Goal: Task Accomplishment & Management: Manage account settings

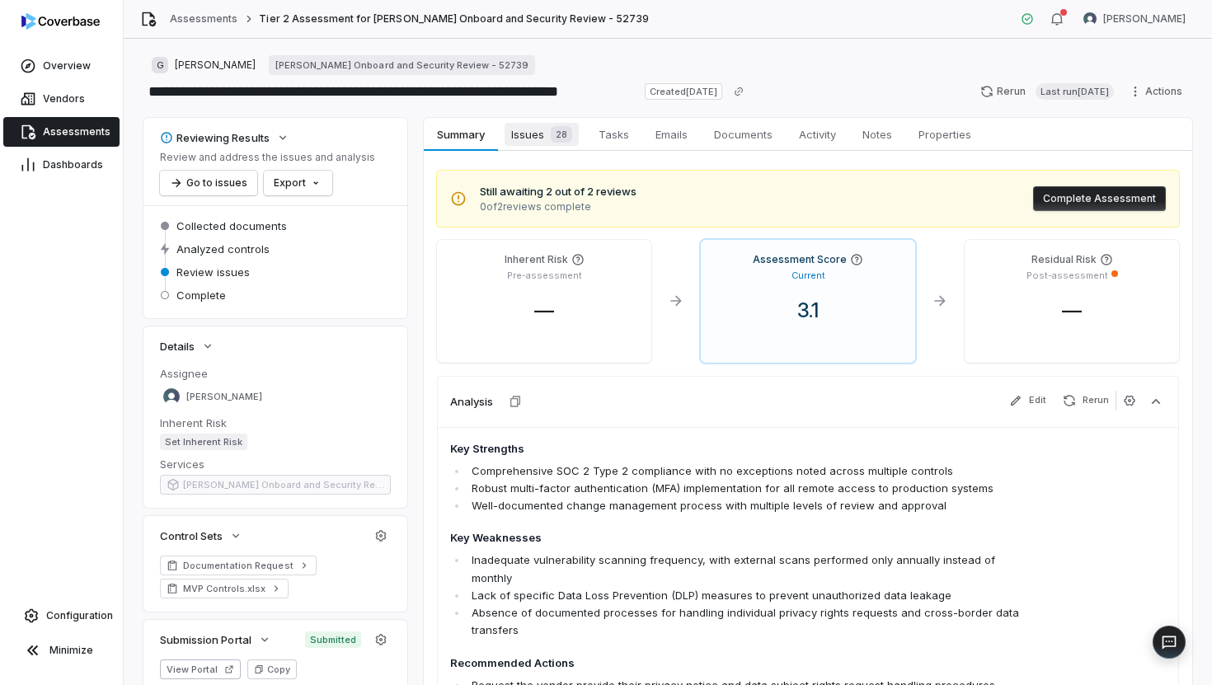
click at [534, 144] on span "Issues 28" at bounding box center [542, 134] width 74 height 23
type textarea "*"
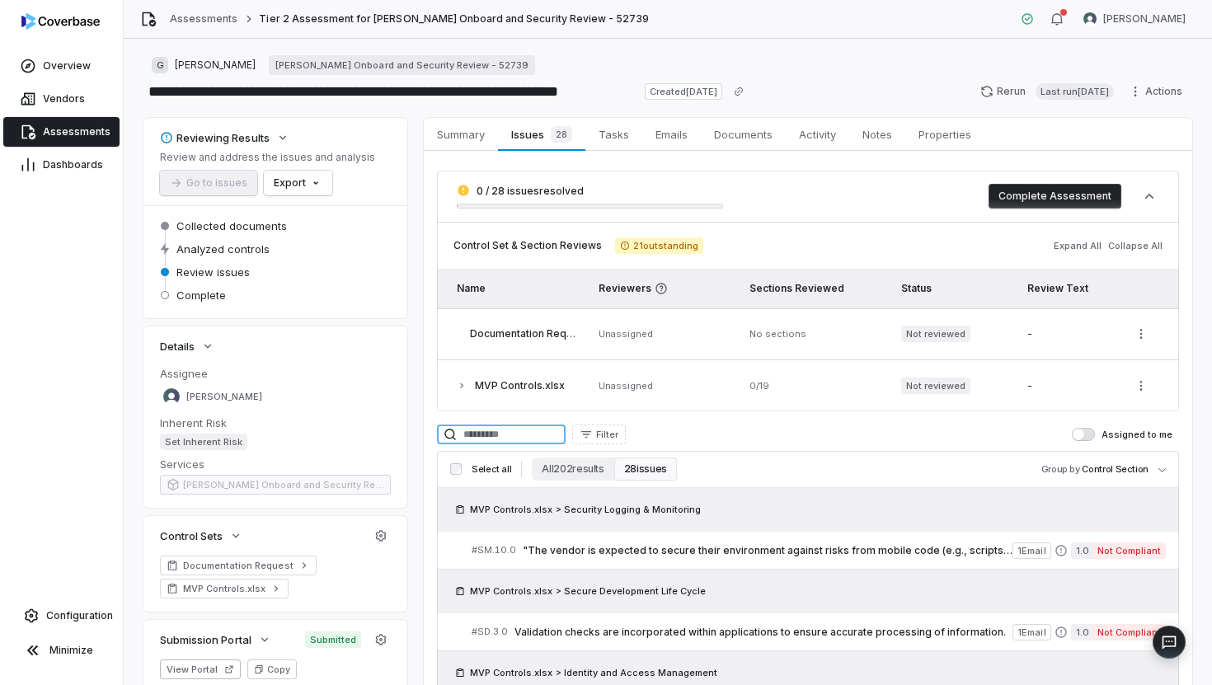
click at [500, 440] on input at bounding box center [501, 435] width 129 height 20
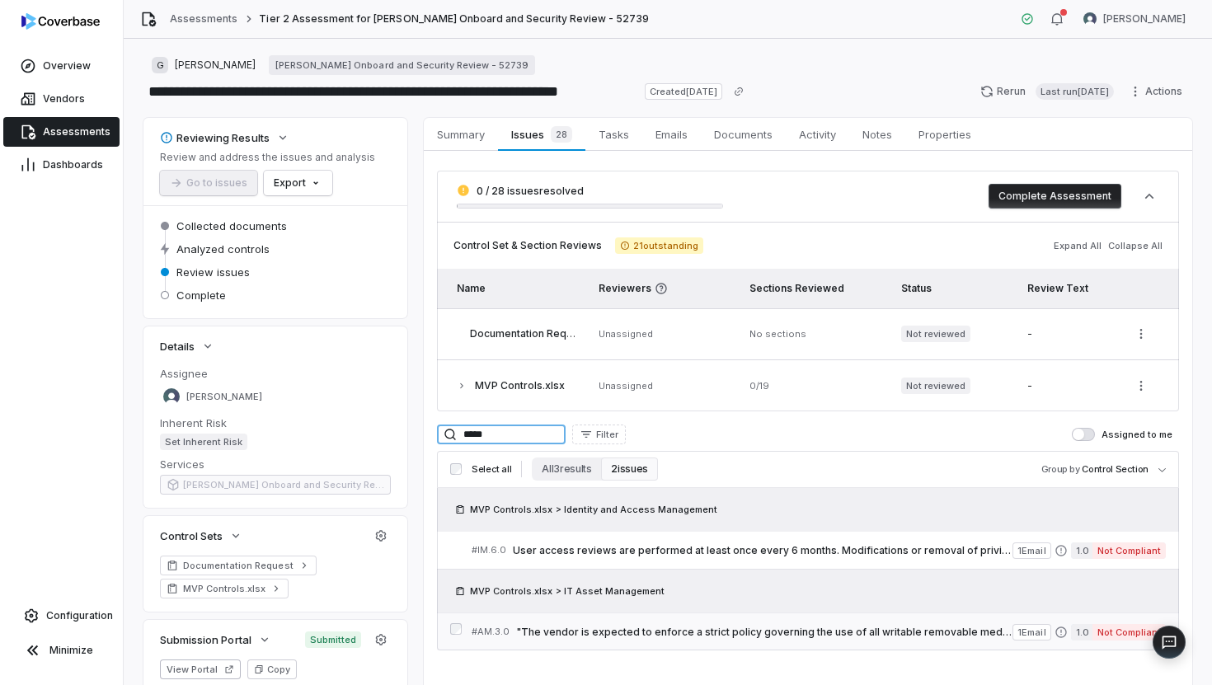
type input "*****"
click at [599, 631] on span ""The vendor is expected to enforce a strict policy governing the use of all wri…" at bounding box center [764, 632] width 497 height 13
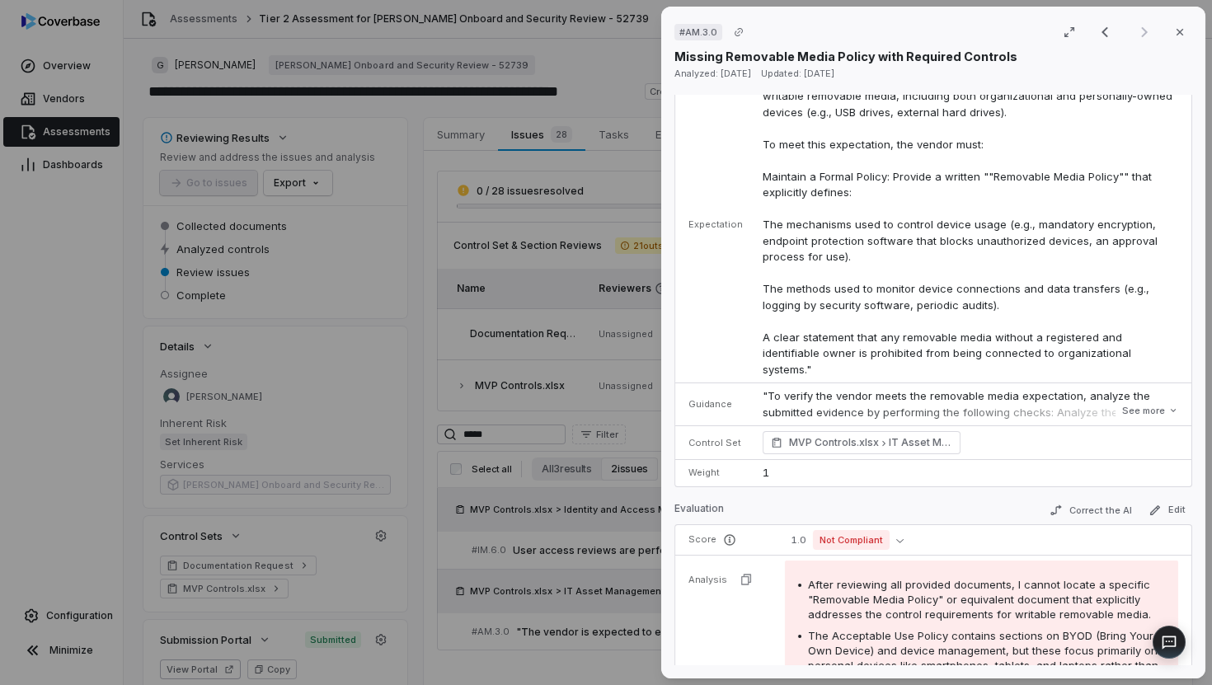
scroll to position [111, 0]
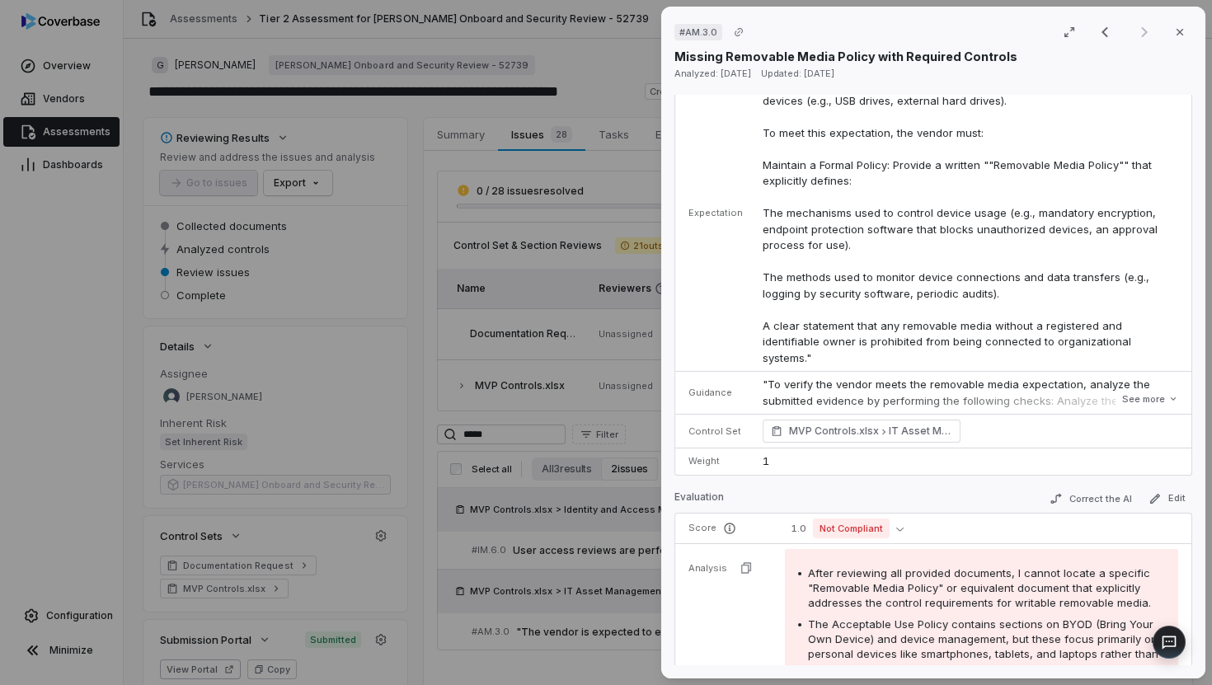
click at [584, 357] on div "# AM.3.0 Result 2 of 2 Close Missing Removable Media Policy with Required Contr…" at bounding box center [606, 342] width 1212 height 685
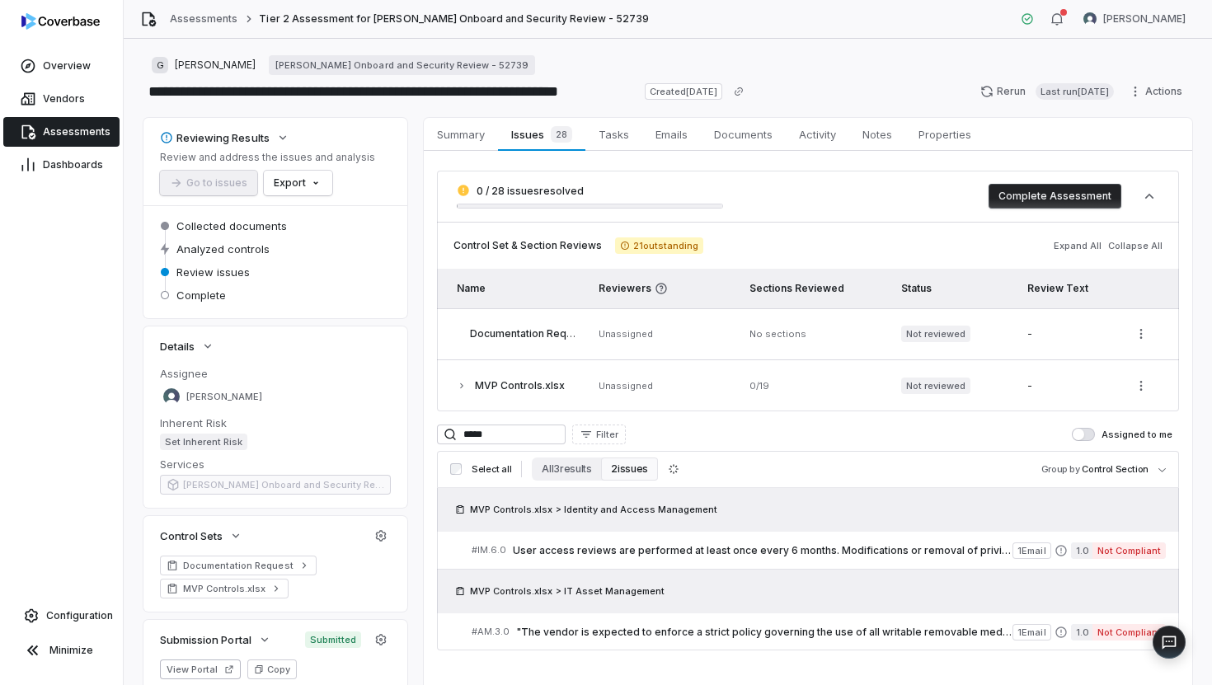
type textarea "*"
drag, startPoint x: 501, startPoint y: 441, endPoint x: 448, endPoint y: 393, distance: 72.4
click at [448, 393] on div "0 / 28 issues resolved Complete Assessment Control Set & Section Reviews 21 out…" at bounding box center [808, 411] width 742 height 480
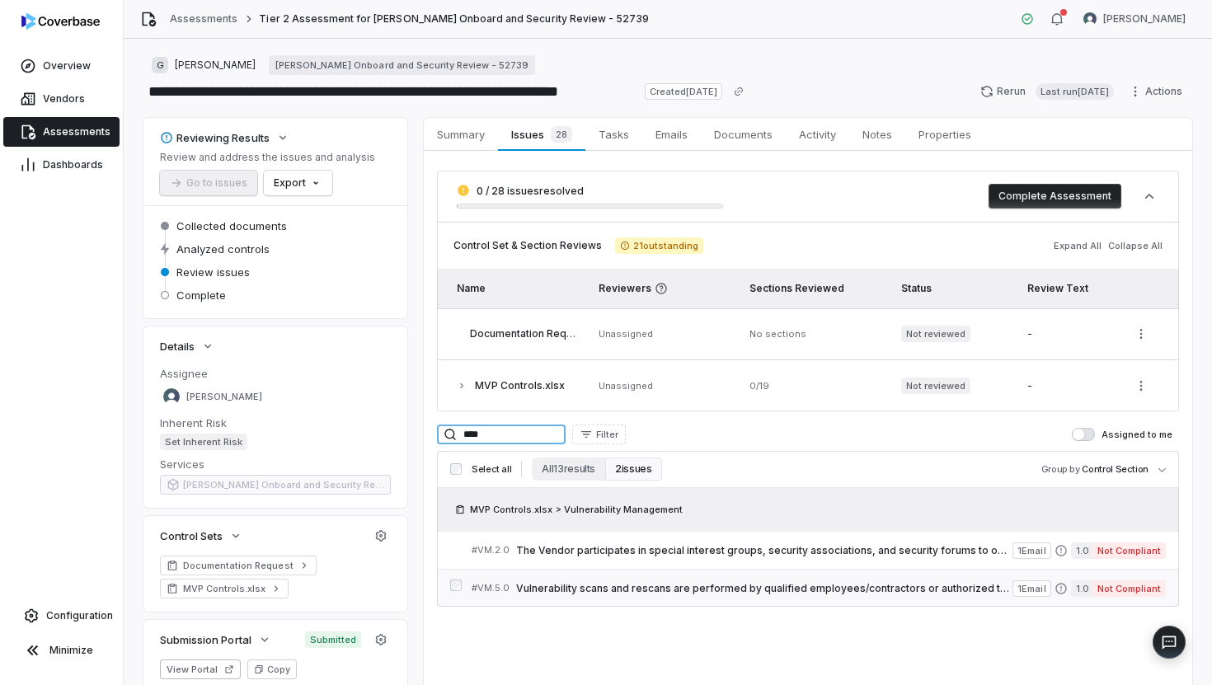
type input "****"
click at [622, 580] on div "# VM.5.0 Vulnerability scans and rescans are performed by qualified employees/c…" at bounding box center [742, 588] width 541 height 17
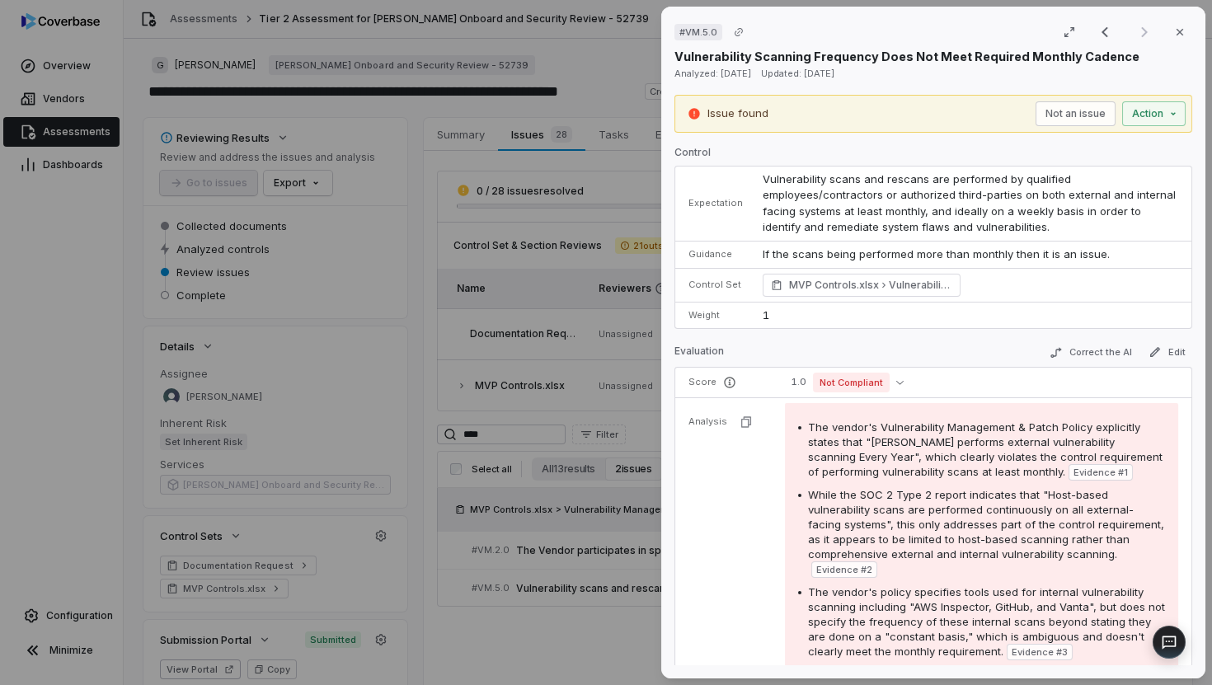
click at [531, 241] on div "# VM.5.0 Result 2 of 2 Close Vulnerability Scanning Frequency Does Not Meet Req…" at bounding box center [606, 342] width 1212 height 685
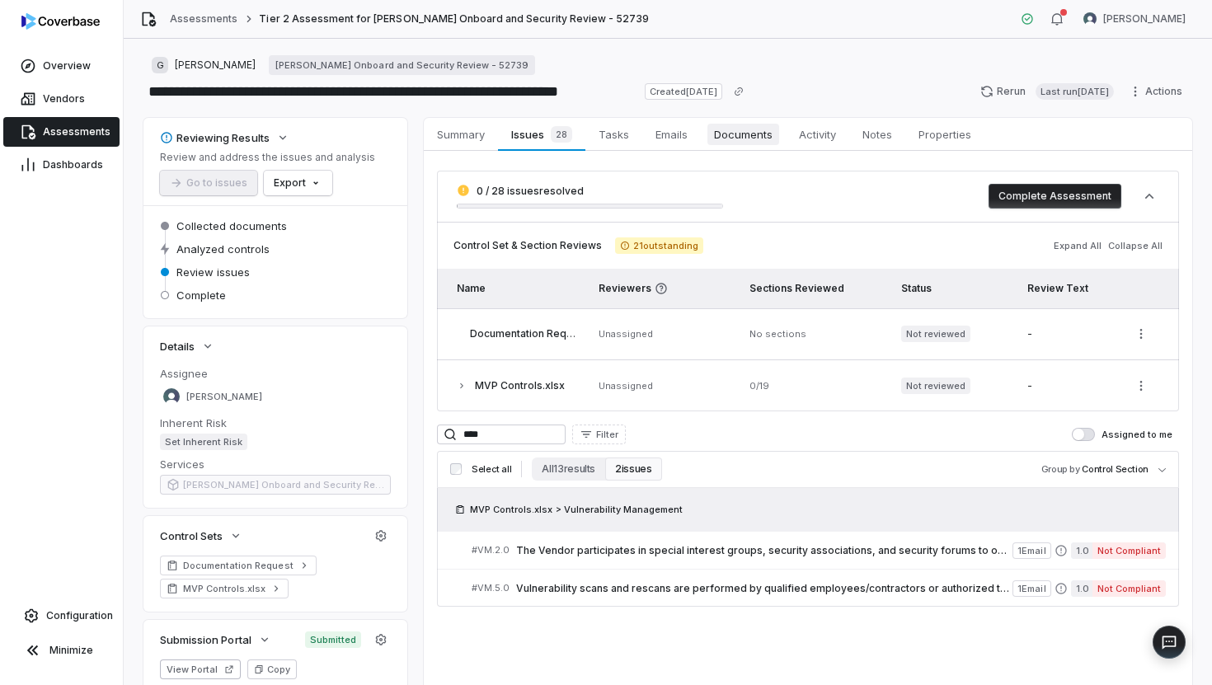
click at [733, 138] on span "Documents" at bounding box center [744, 134] width 72 height 21
type textarea "*"
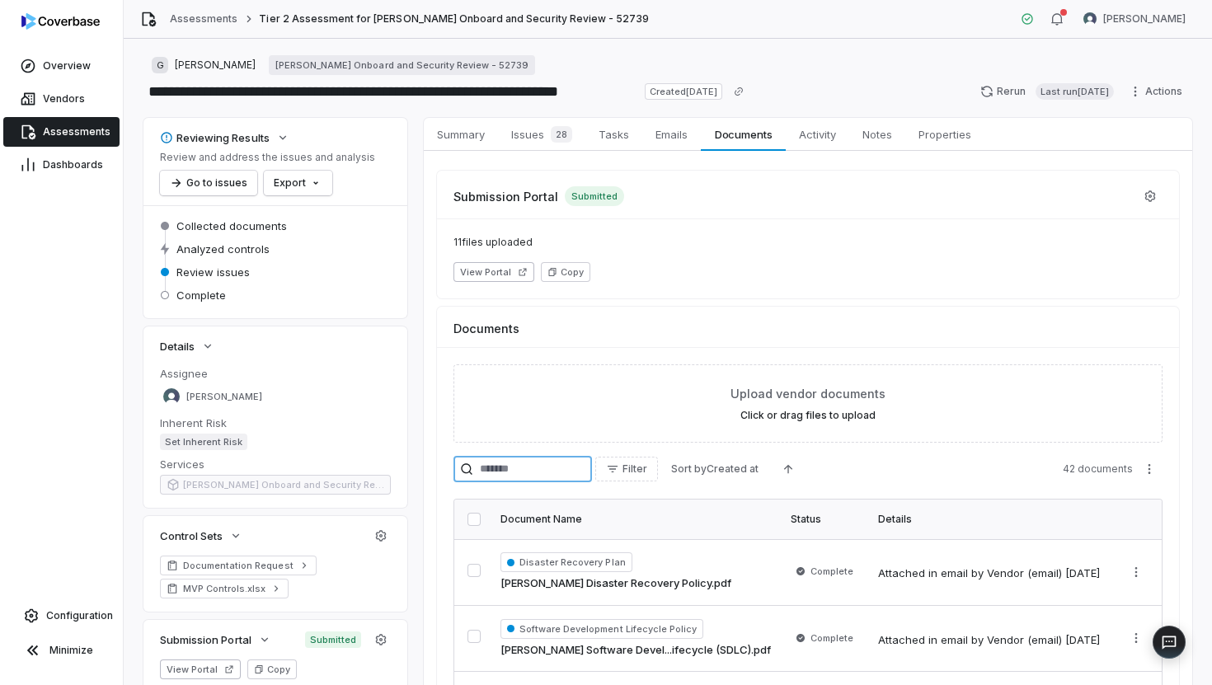
click at [525, 472] on input "search" at bounding box center [523, 469] width 139 height 26
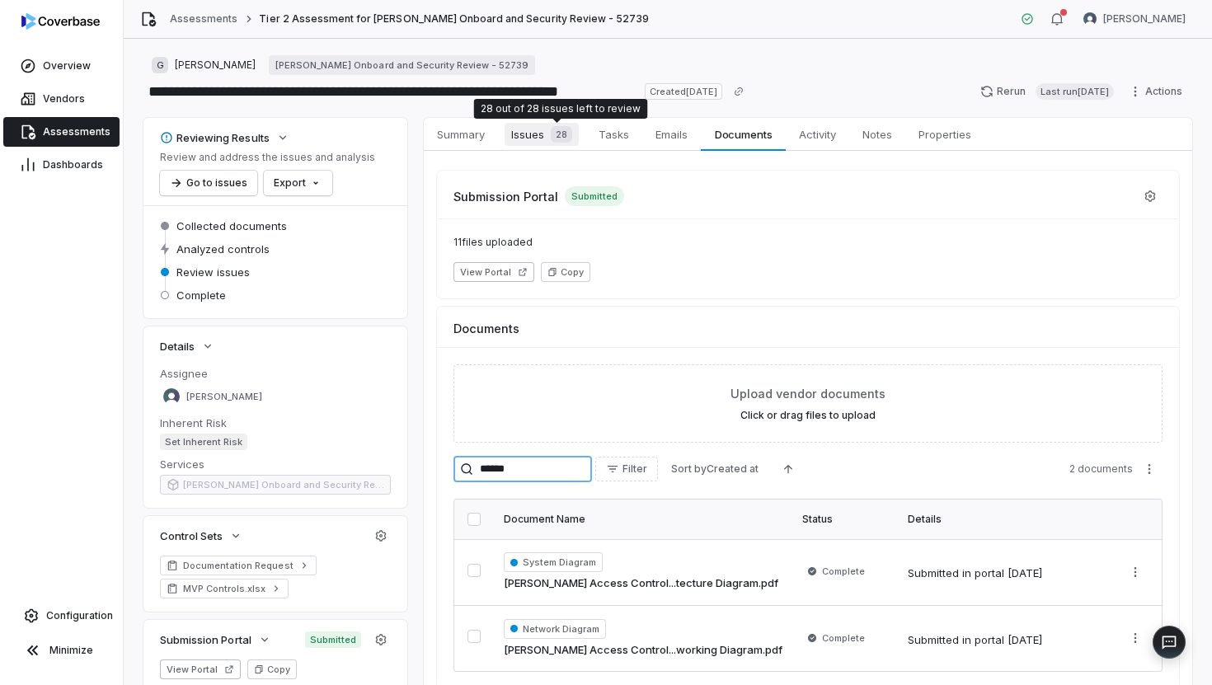
type input "******"
click at [553, 138] on span "28" at bounding box center [561, 134] width 21 height 16
type textarea "*"
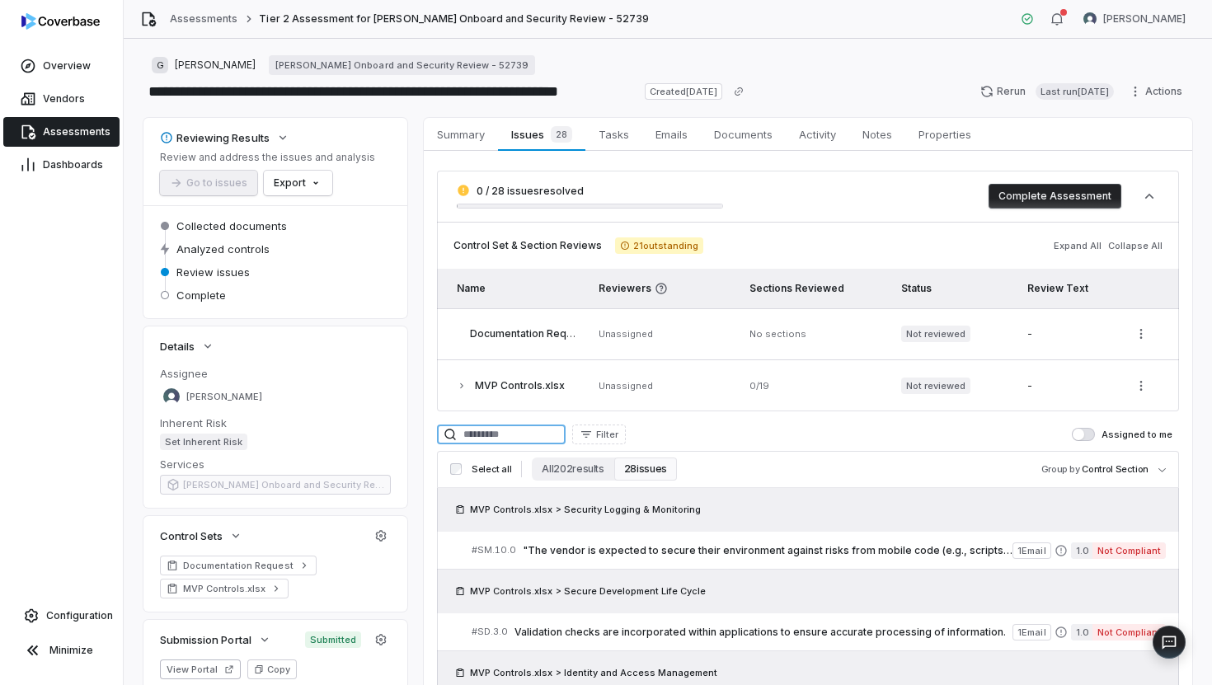
click at [497, 434] on input at bounding box center [501, 435] width 129 height 20
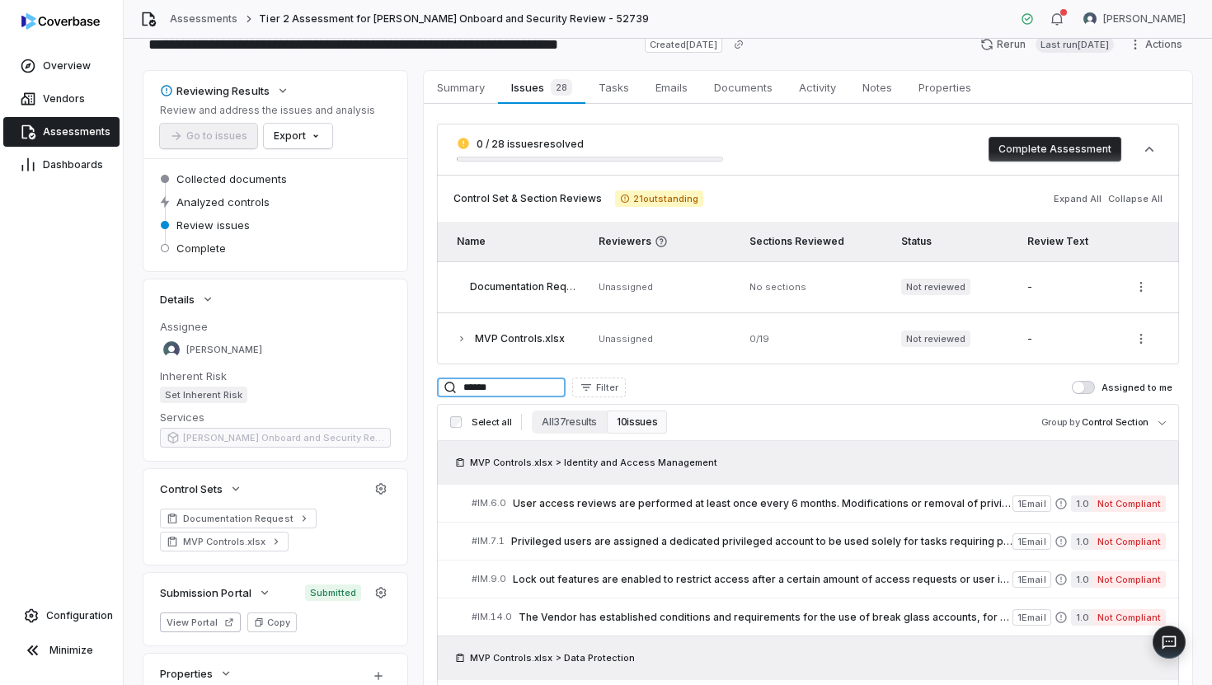
scroll to position [50, 0]
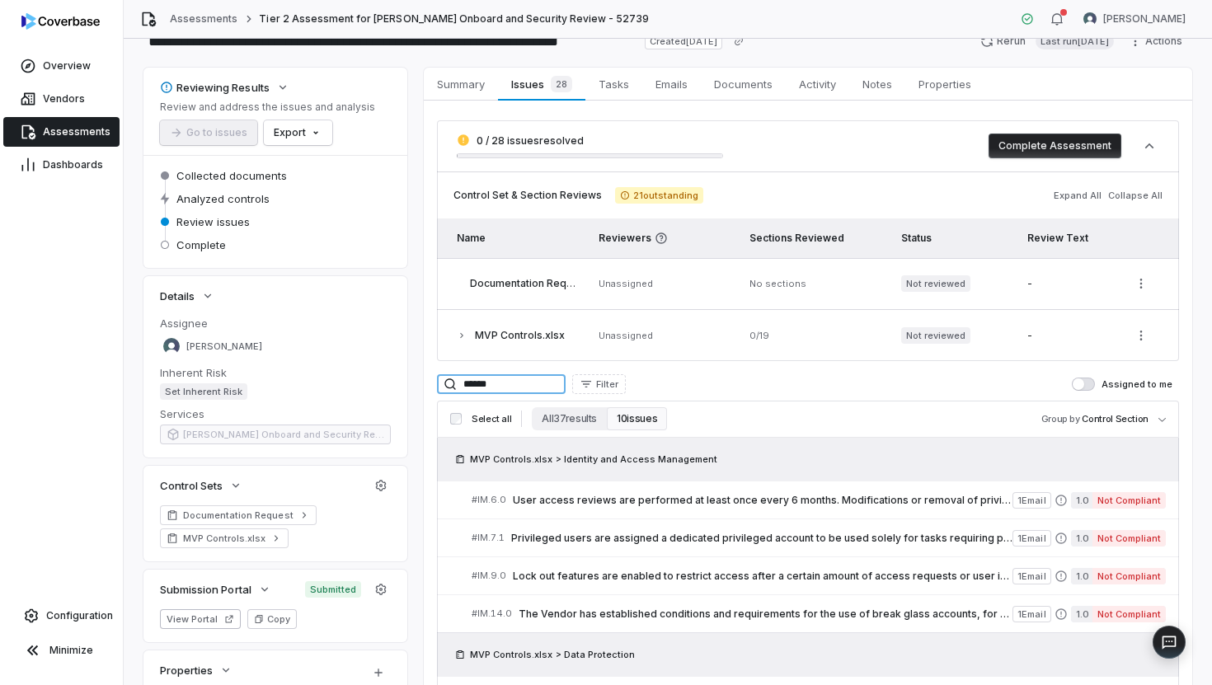
type input "******"
type textarea "*"
